Goal: Task Accomplishment & Management: Manage account settings

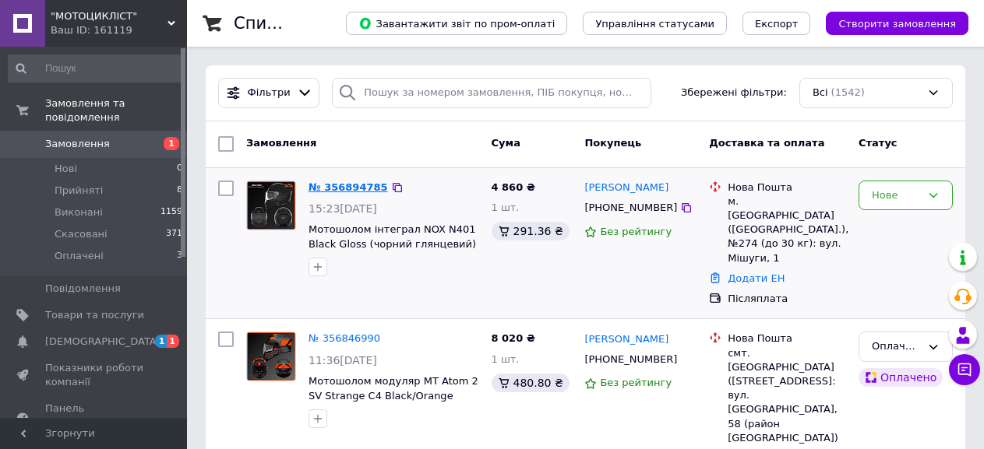
click at [349, 188] on link "№ 356894785" at bounding box center [347, 187] width 79 height 12
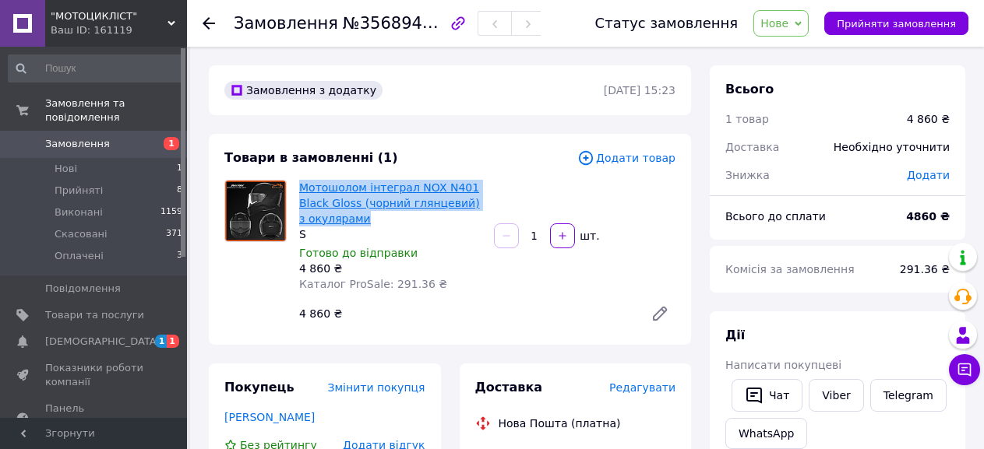
drag, startPoint x: 361, startPoint y: 217, endPoint x: 308, endPoint y: 193, distance: 57.2
click at [298, 193] on div "Мотошолом інтеграл NOX N401 Black Gloss (чорний глянцевий) з окулярами S Готово…" at bounding box center [390, 236] width 195 height 118
copy link "Мотошолом інтеграл NOX N401 Black Gloss (чорний глянцевий) з окулярами"
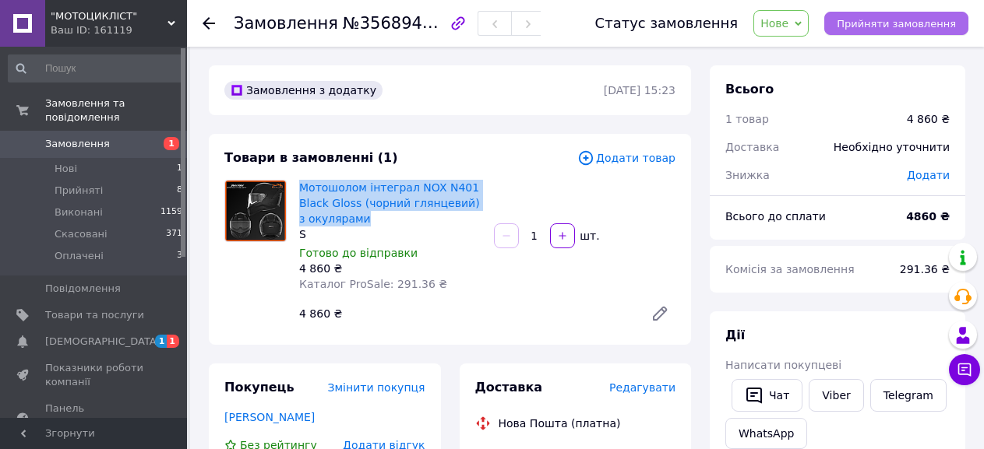
click at [886, 23] on span "Прийняти замовлення" at bounding box center [896, 24] width 119 height 12
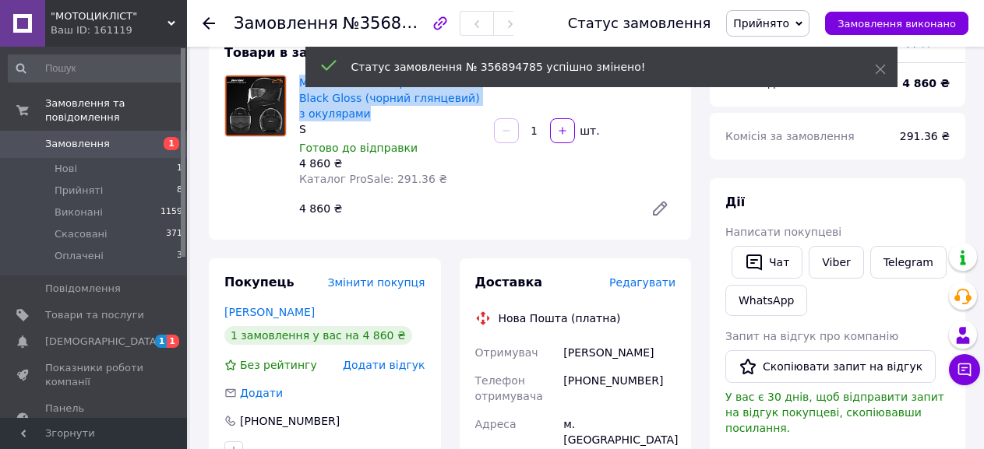
scroll to position [234, 0]
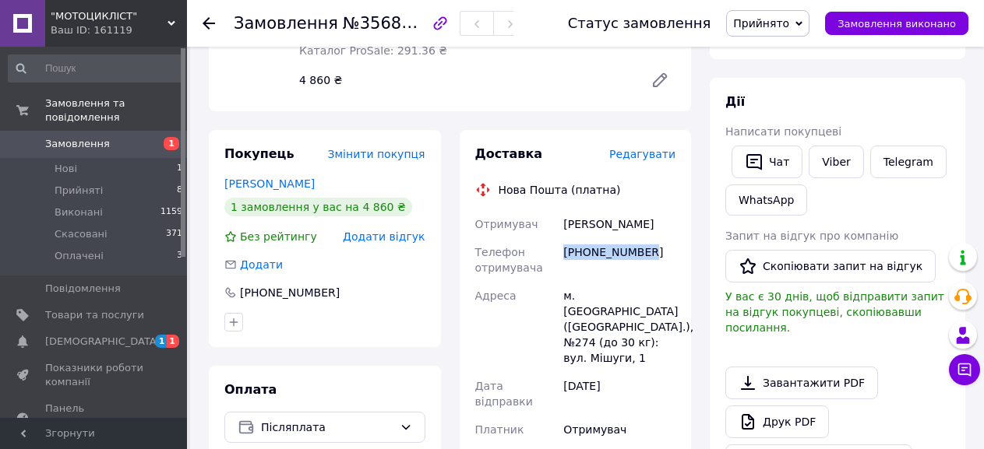
drag, startPoint x: 658, startPoint y: 250, endPoint x: 566, endPoint y: 256, distance: 92.9
click at [566, 256] on div "[PHONE_NUMBER]" at bounding box center [619, 260] width 118 height 44
copy div "[PHONE_NUMBER]"
drag, startPoint x: 658, startPoint y: 225, endPoint x: 565, endPoint y: 227, distance: 93.5
click at [565, 227] on div "[PERSON_NAME]" at bounding box center [619, 224] width 118 height 28
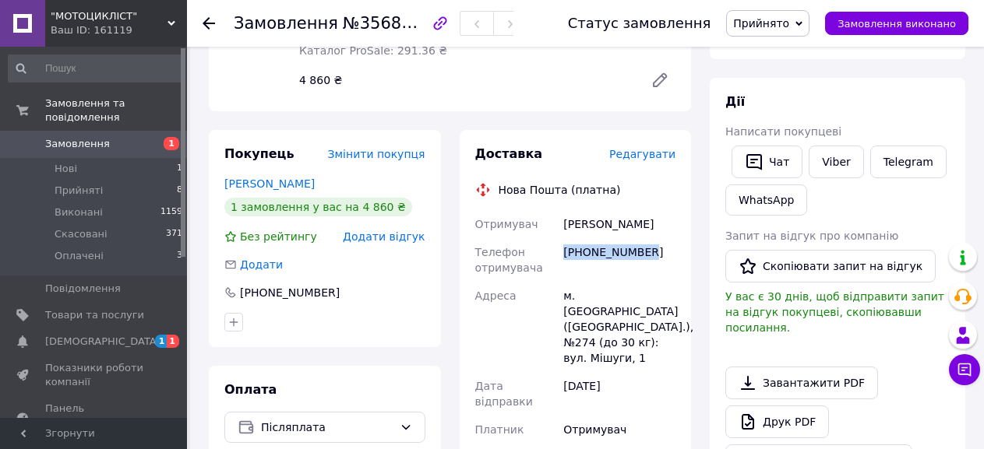
copy div "[PERSON_NAME]"
drag, startPoint x: 564, startPoint y: 293, endPoint x: 585, endPoint y: 291, distance: 21.1
click at [596, 288] on div "м. [GEOGRAPHIC_DATA] ([GEOGRAPHIC_DATA].), №274 (до 30 кг): вул. Мішуги, 1" at bounding box center [619, 327] width 118 height 90
copy div "м. [GEOGRAPHIC_DATA]"
drag, startPoint x: 651, startPoint y: 253, endPoint x: 566, endPoint y: 256, distance: 85.7
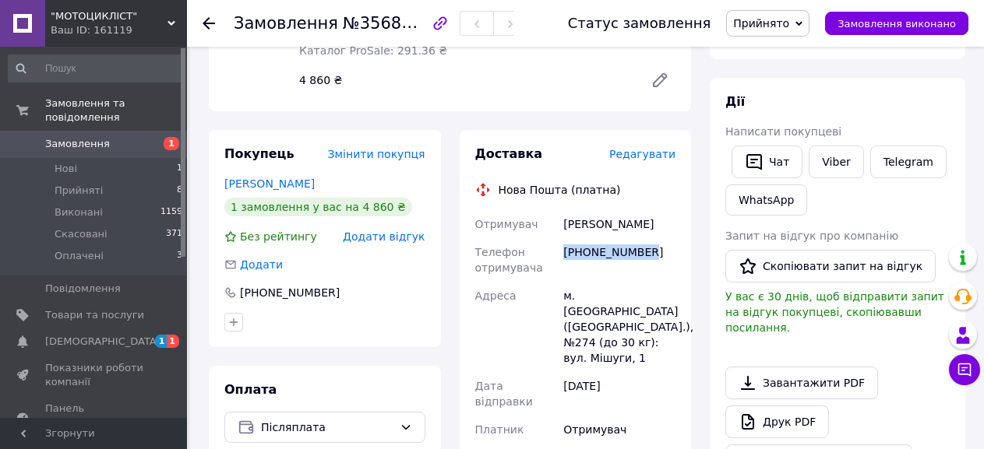
click at [566, 256] on div "[PHONE_NUMBER]" at bounding box center [619, 260] width 118 height 44
drag, startPoint x: 568, startPoint y: 253, endPoint x: 439, endPoint y: 294, distance: 134.8
click at [440, 294] on div "Покупець Змінити покупця [PERSON_NAME] 1 замовлення у вас на 4 860 ₴ Без рейтин…" at bounding box center [325, 238] width 232 height 217
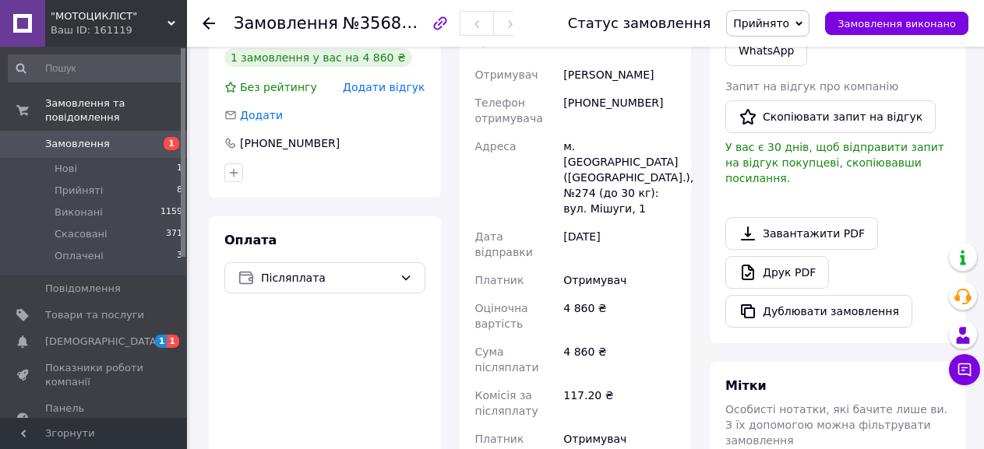
scroll to position [545, 0]
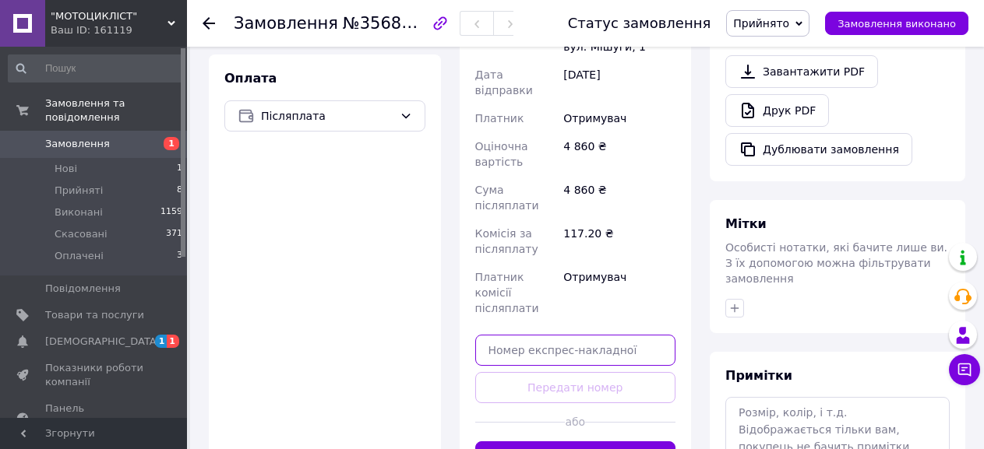
paste input "20451225158963"
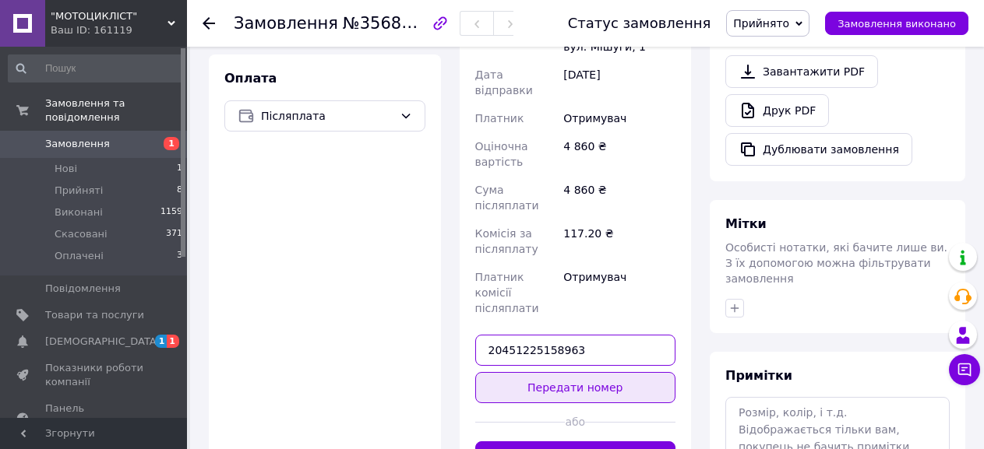
type input "20451225158963"
click at [580, 372] on button "Передати номер" at bounding box center [575, 387] width 201 height 31
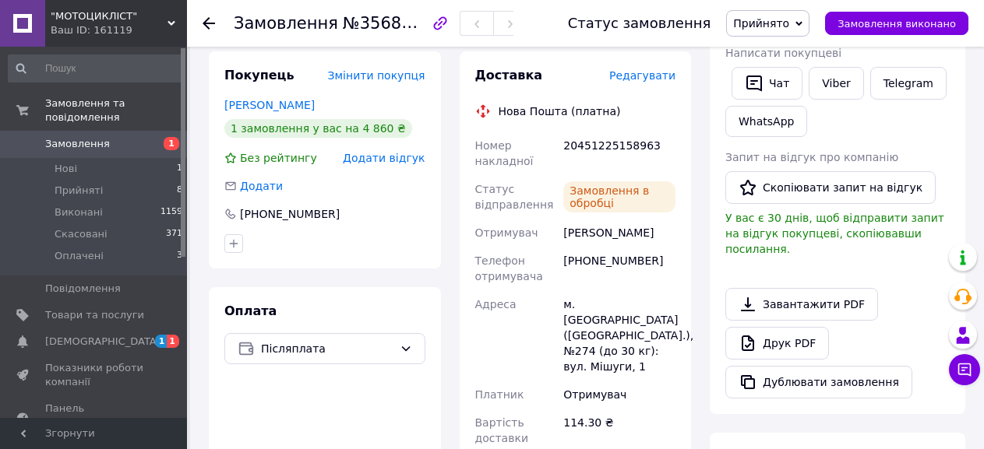
scroll to position [312, 0]
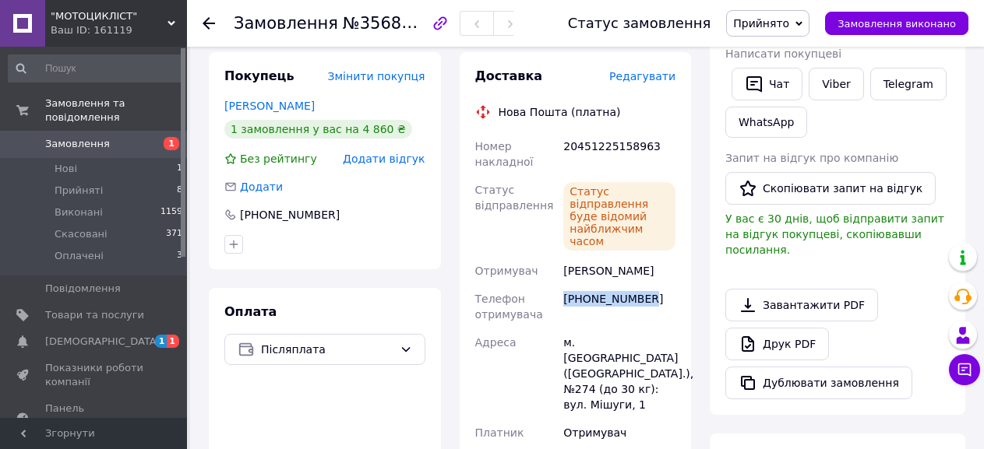
drag, startPoint x: 656, startPoint y: 286, endPoint x: 569, endPoint y: 284, distance: 86.5
click at [565, 288] on div "[PHONE_NUMBER]" at bounding box center [619, 307] width 118 height 44
copy div "[PHONE_NUMBER]"
click at [448, 290] on div "Покупець Змінити покупця [PERSON_NAME] 1 замовлення у вас на 4 860 ₴ Без рейтин…" at bounding box center [324, 285] width 251 height 467
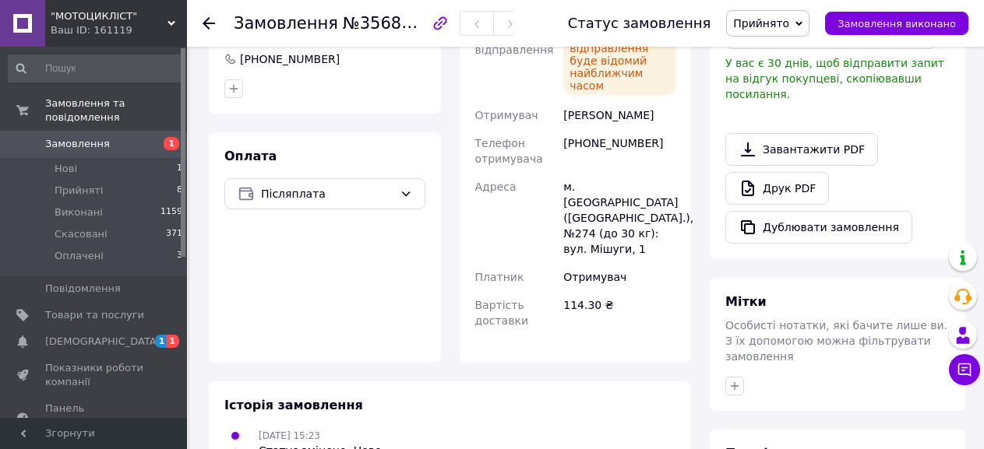
scroll to position [234, 0]
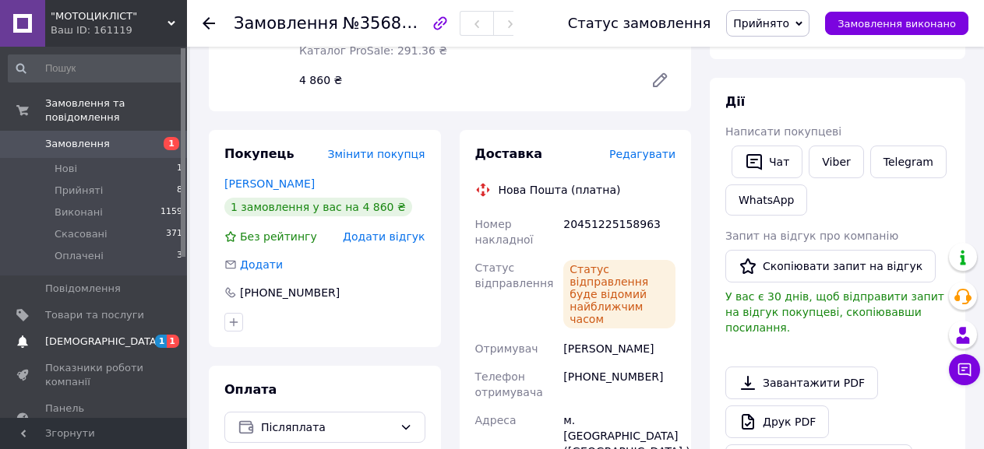
click at [97, 335] on span "[DEMOGRAPHIC_DATA]" at bounding box center [102, 342] width 115 height 14
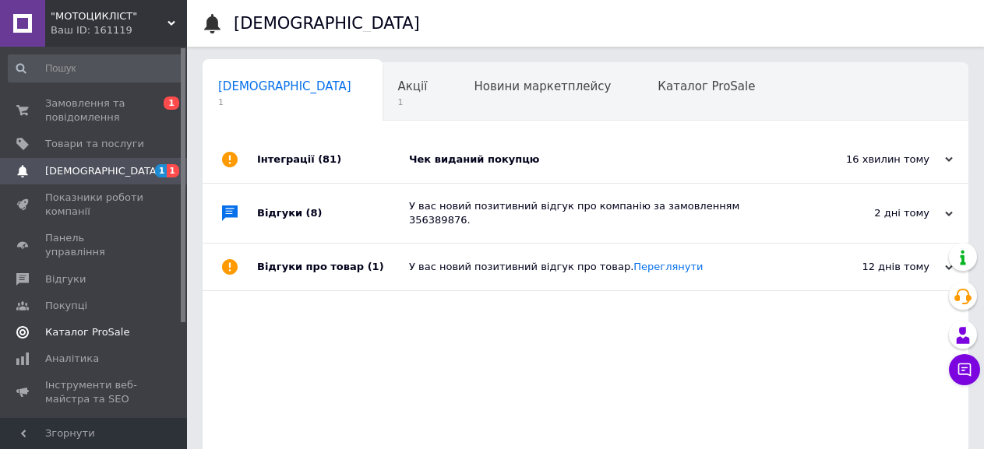
scroll to position [0, 6]
click at [448, 170] on div "Чек виданий покупцю" at bounding box center [603, 159] width 388 height 47
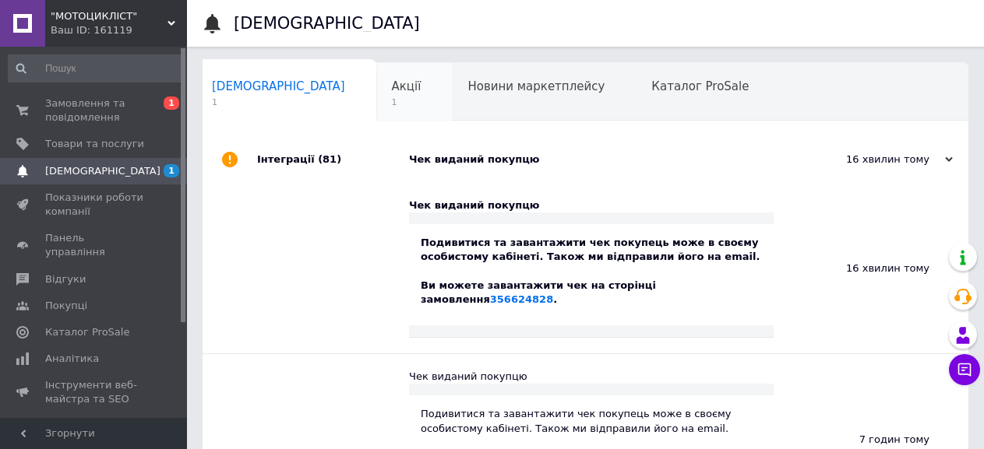
click at [392, 93] on span "Акції" at bounding box center [407, 86] width 30 height 14
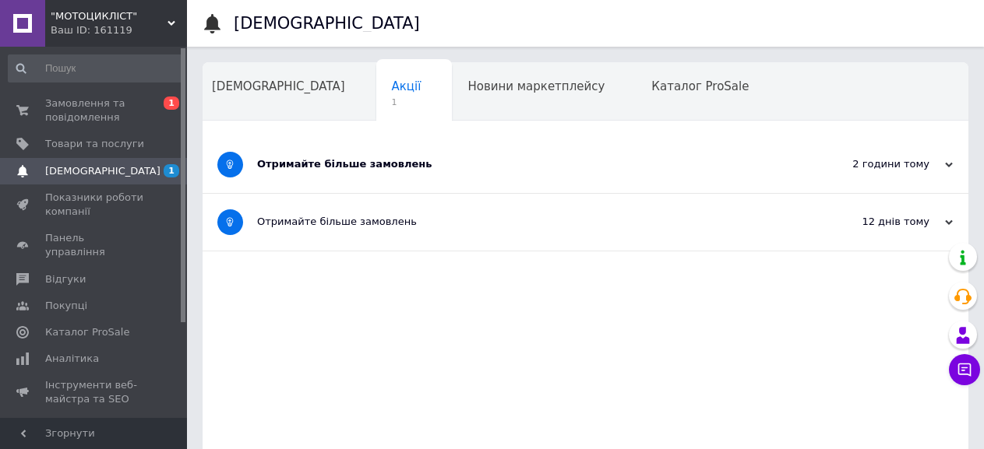
click at [342, 164] on div "Отримайте більше замовлень" at bounding box center [527, 164] width 540 height 14
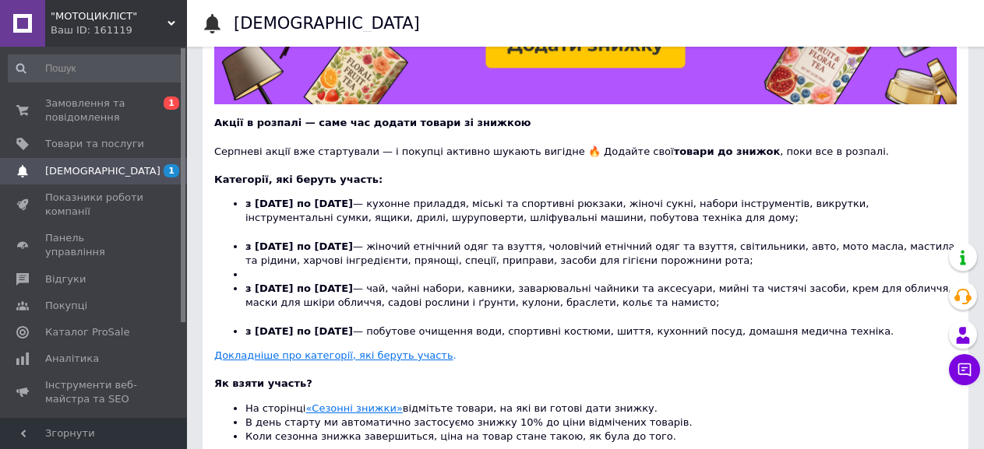
scroll to position [389, 0]
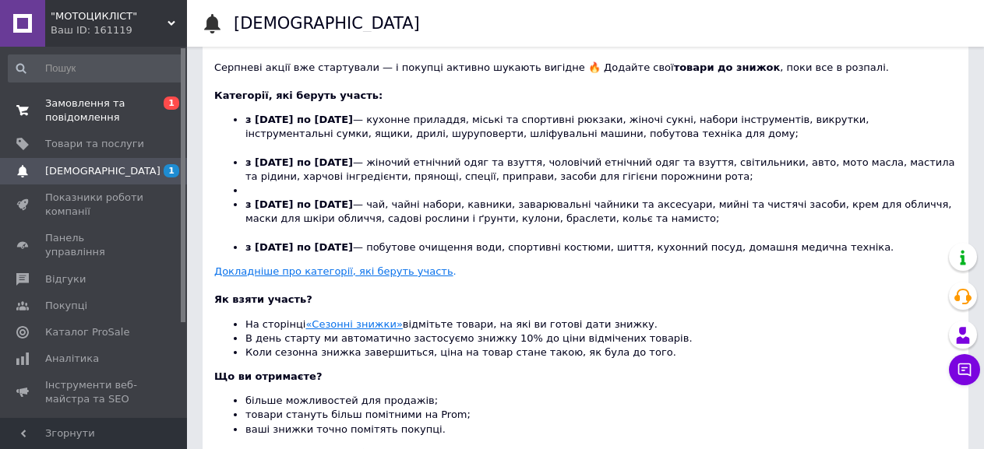
click at [94, 107] on span "Замовлення та повідомлення" at bounding box center [94, 111] width 99 height 28
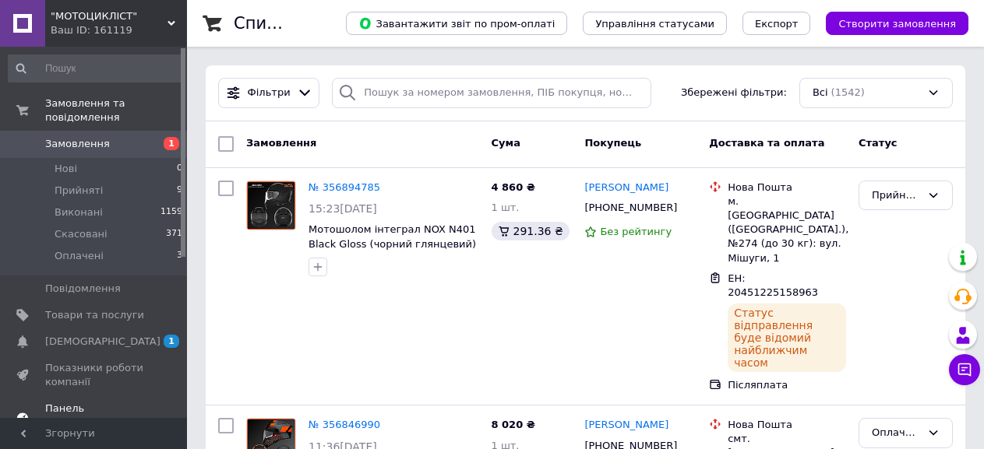
click at [98, 402] on span "Панель управління" at bounding box center [94, 416] width 99 height 28
